Goal: Navigation & Orientation: Find specific page/section

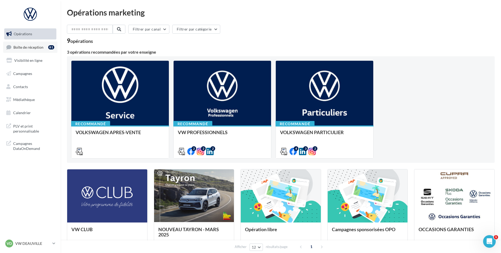
click at [44, 52] on link "Boîte de réception 81" at bounding box center [30, 47] width 54 height 11
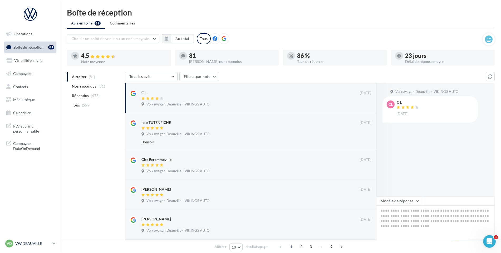
click at [19, 245] on p "VW DEAUVILLE" at bounding box center [32, 243] width 35 height 5
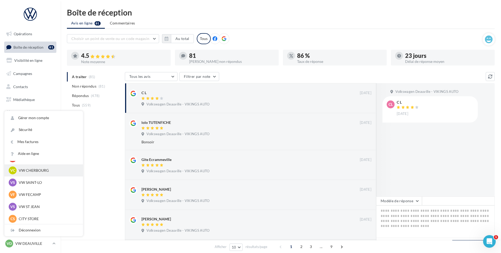
scroll to position [26, 0]
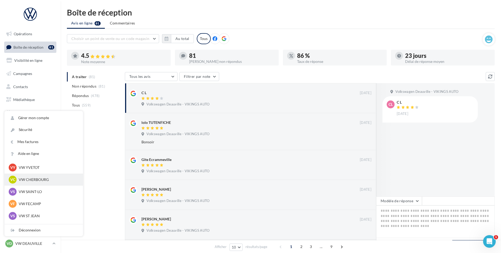
click at [42, 180] on p "VW CHERBOURG" at bounding box center [48, 179] width 58 height 5
